Goal: Find specific page/section: Find specific page/section

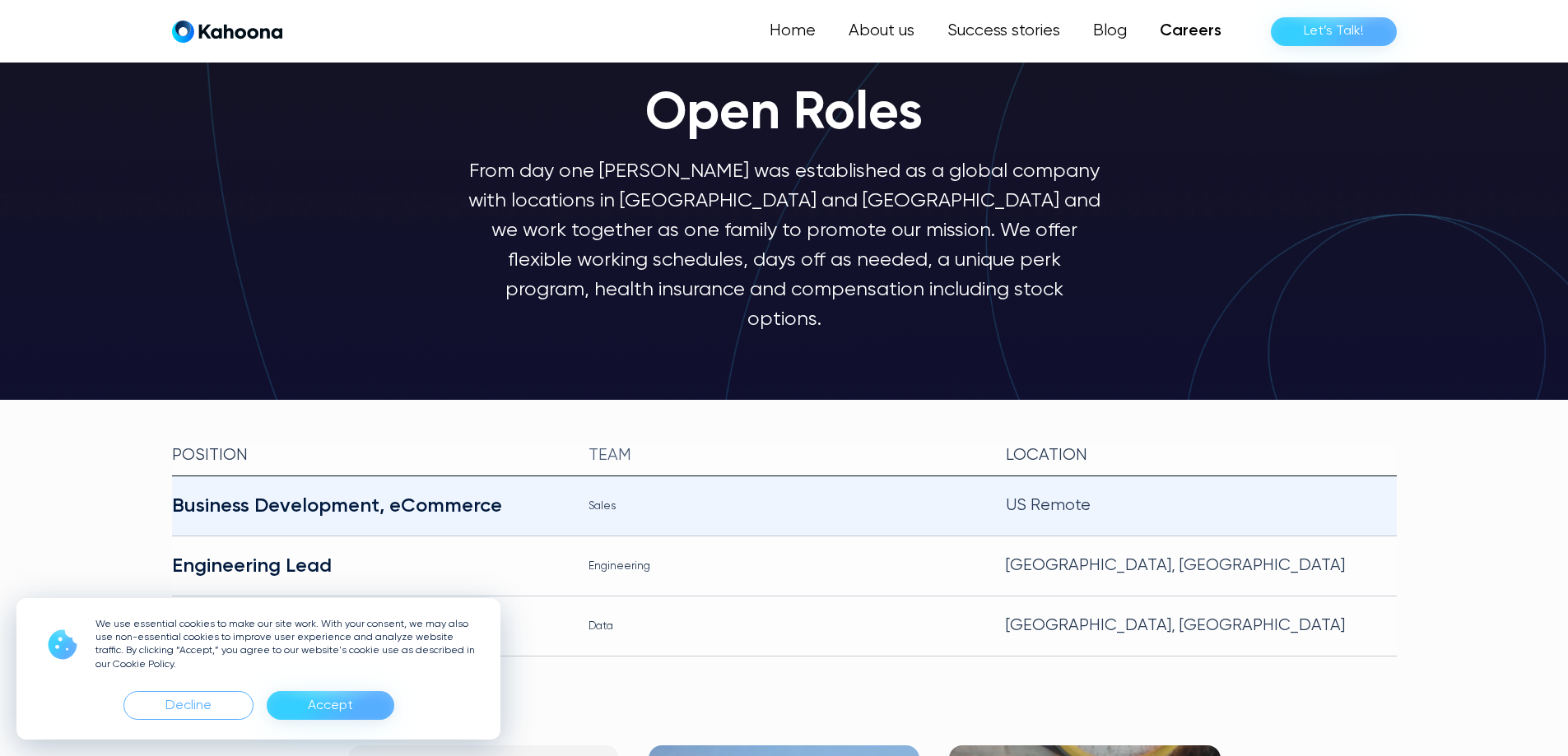
scroll to position [83, 0]
click at [444, 492] on div "Business Development, eCommerce" at bounding box center [367, 505] width 391 height 26
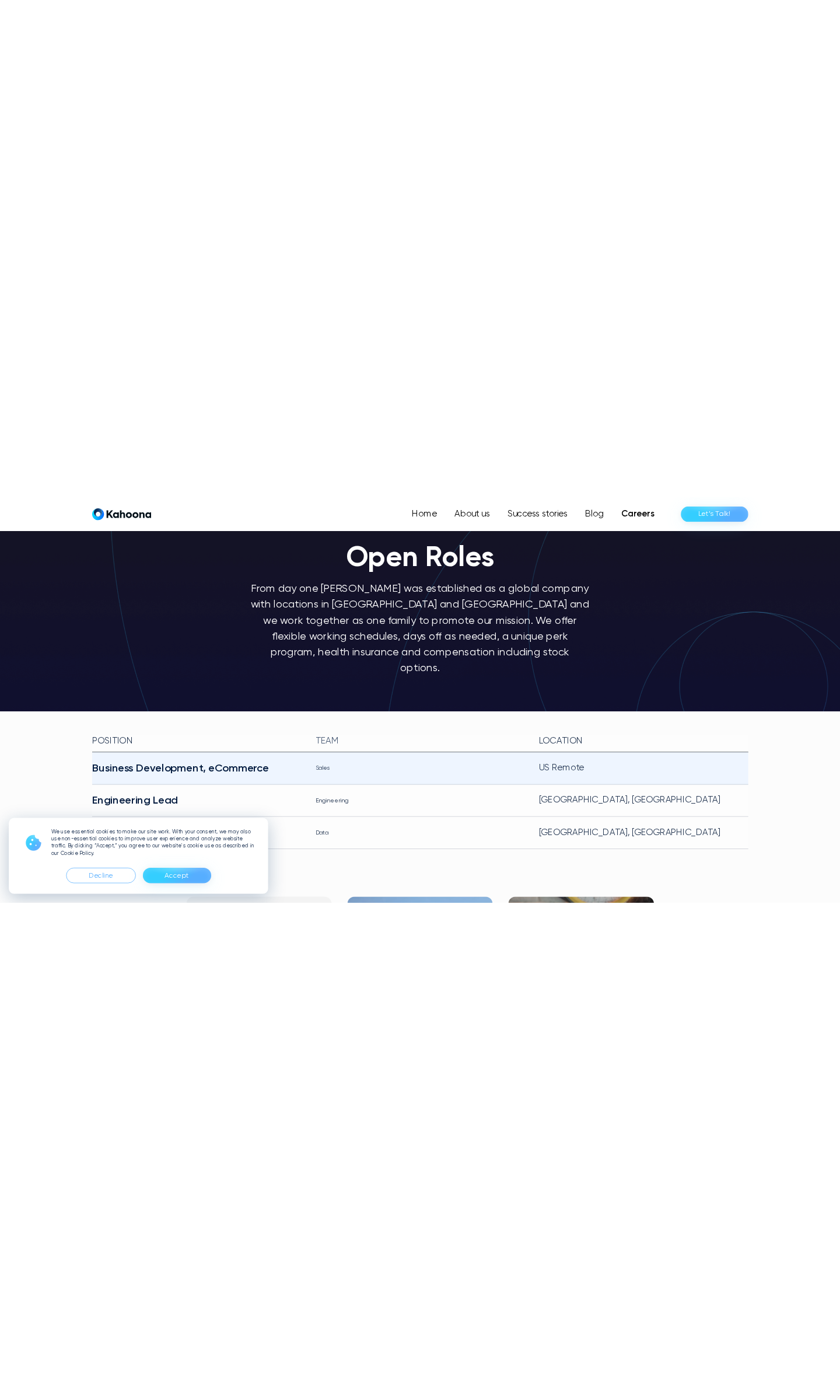
scroll to position [0, 0]
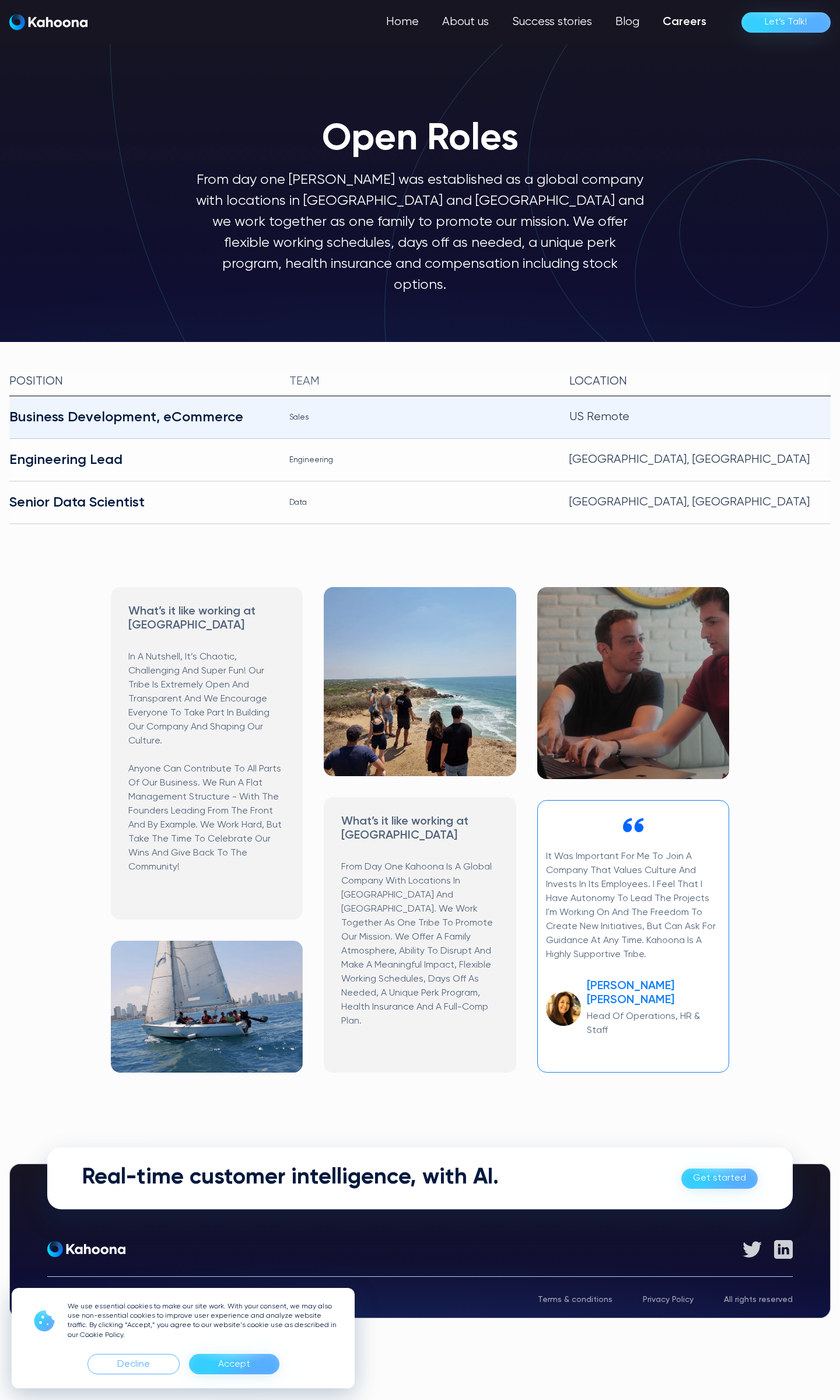
click at [164, 408] on div "Business Development, eCommerce" at bounding box center [140, 417] width 261 height 19
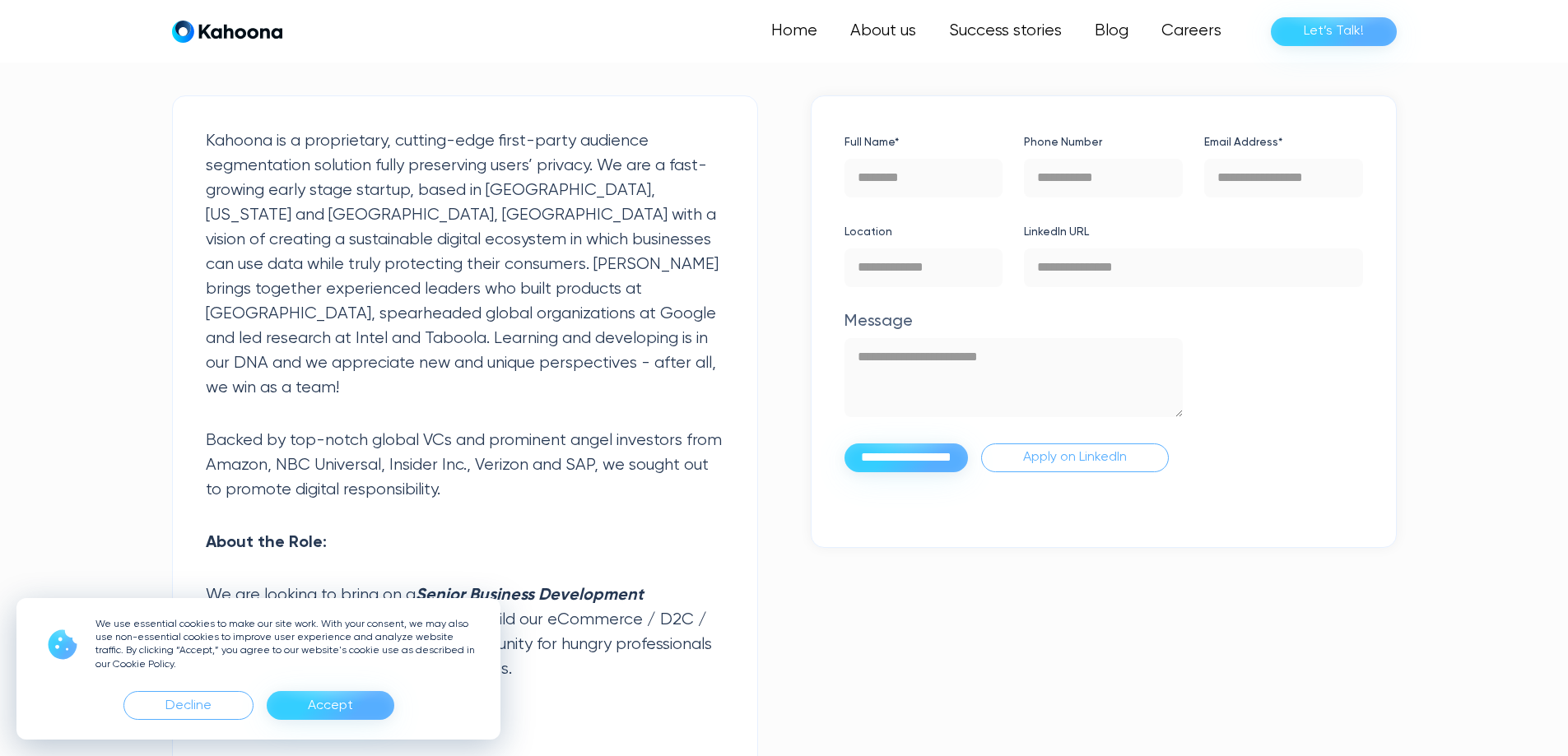
scroll to position [498, 0]
click at [325, 710] on div "Accept" at bounding box center [331, 705] width 45 height 26
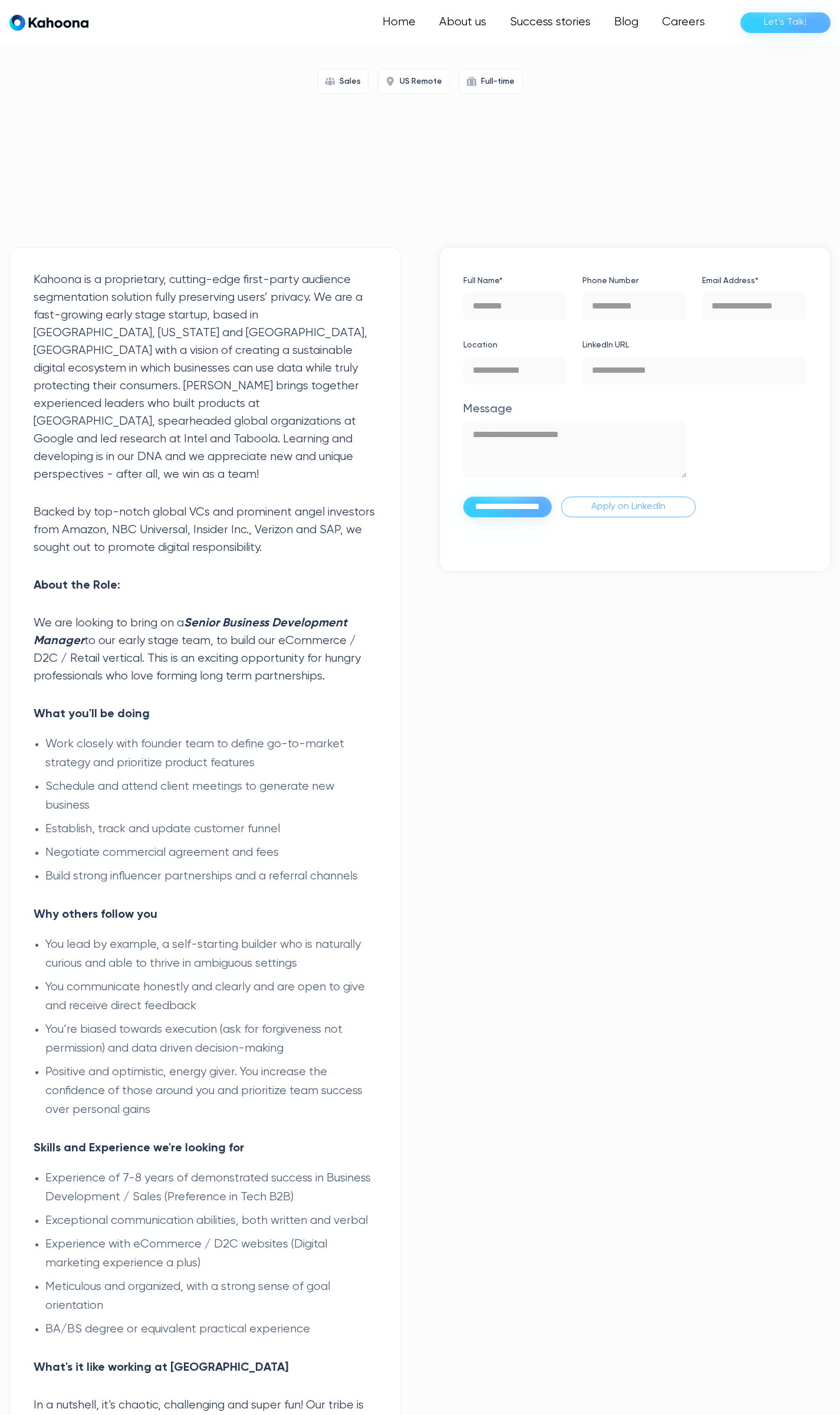
scroll to position [178, 0]
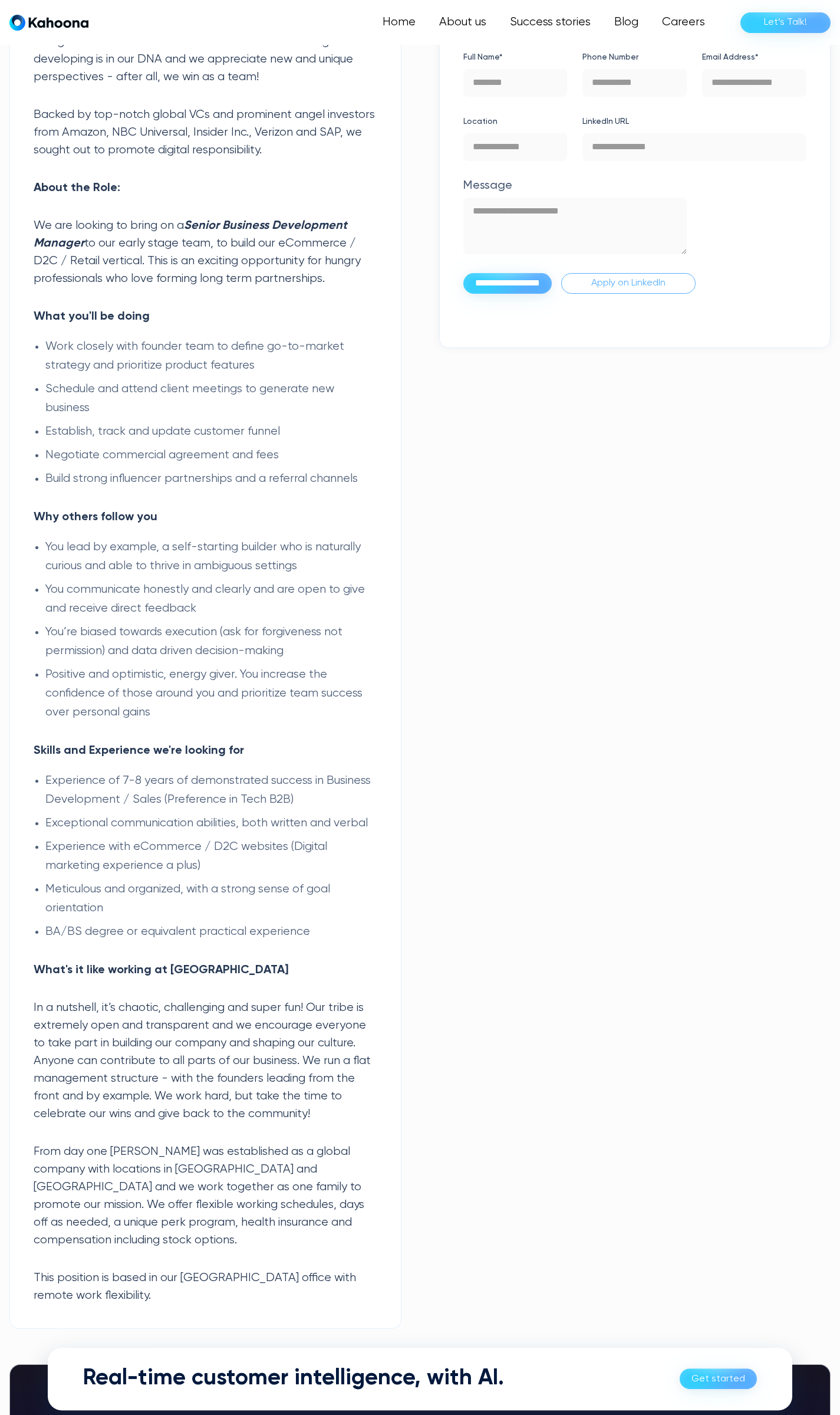
scroll to position [575, 0]
